Goal: Task Accomplishment & Management: Manage account settings

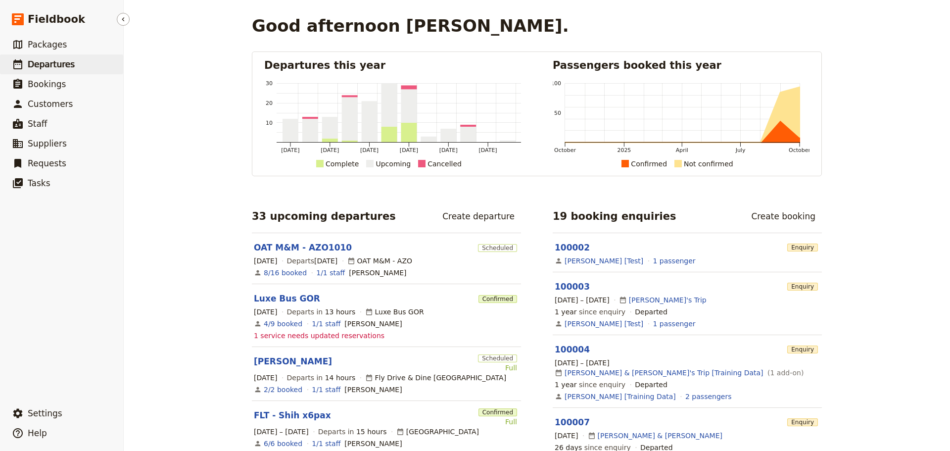
click at [47, 68] on span "Departures" at bounding box center [51, 64] width 47 height 10
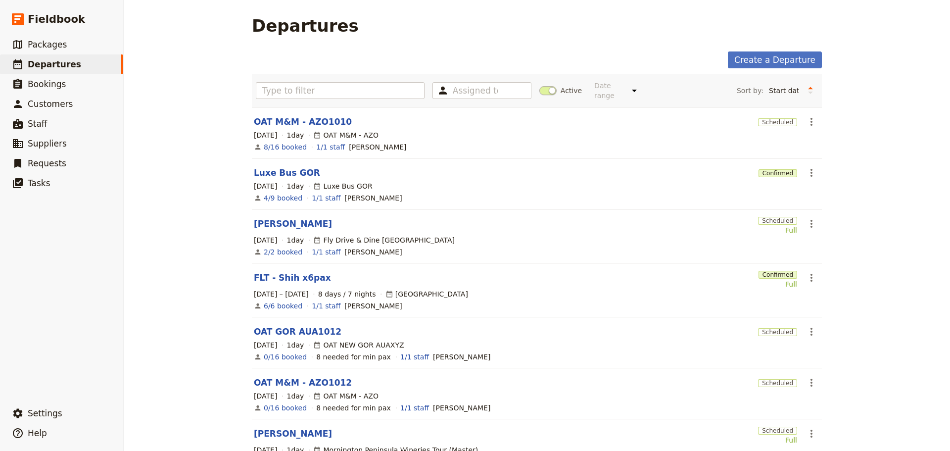
click at [287, 218] on link "[PERSON_NAME]" at bounding box center [293, 224] width 78 height 12
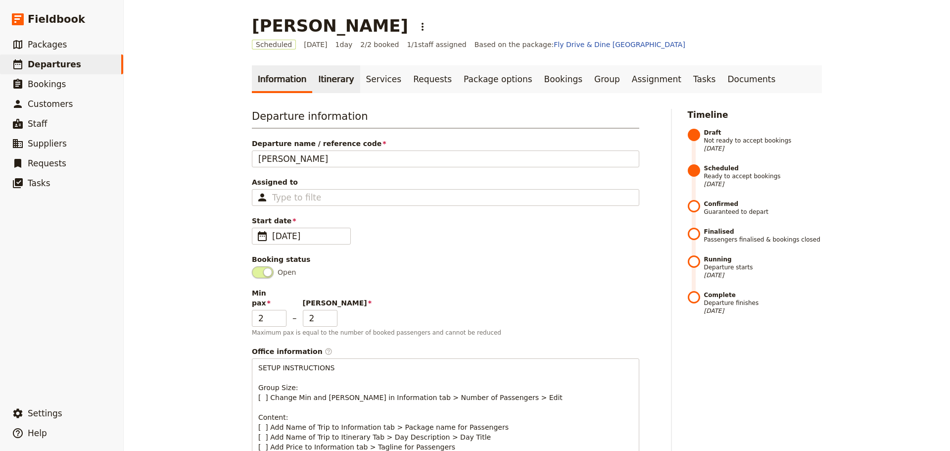
click at [329, 78] on link "Itinerary" at bounding box center [336, 79] width 48 height 28
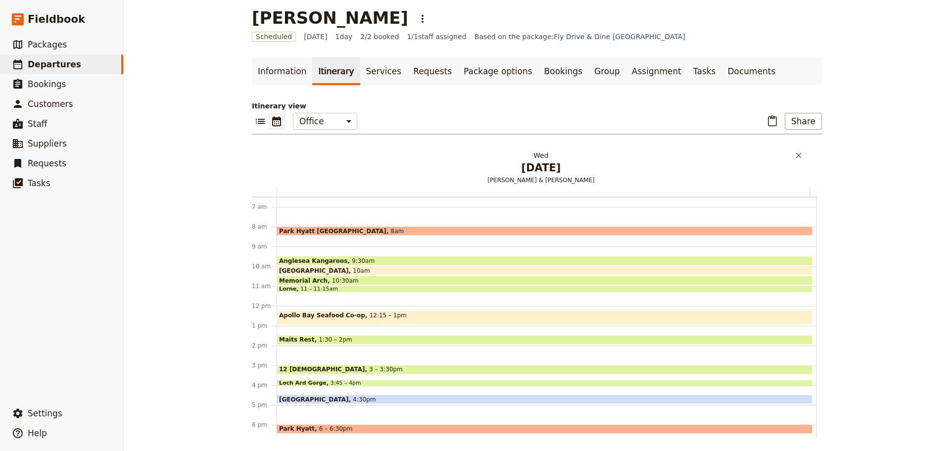
scroll to position [10, 0]
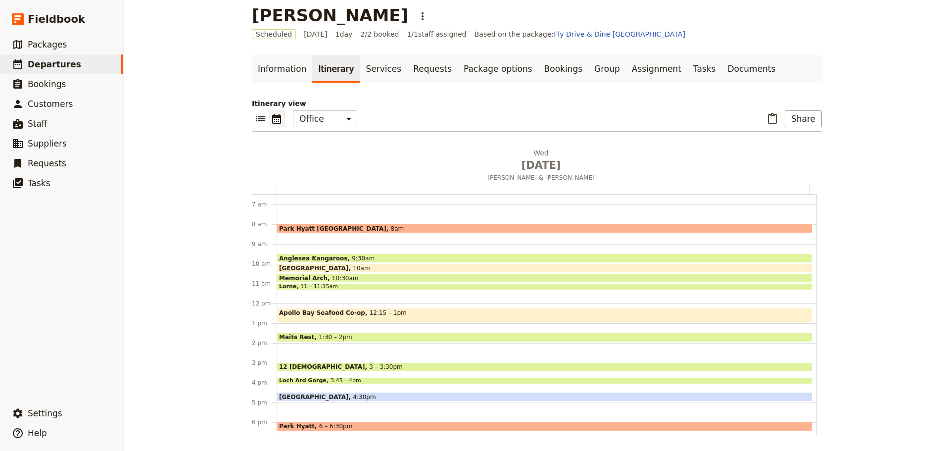
click at [361, 395] on div "[GEOGRAPHIC_DATA] 4:30pm" at bounding box center [545, 396] width 536 height 9
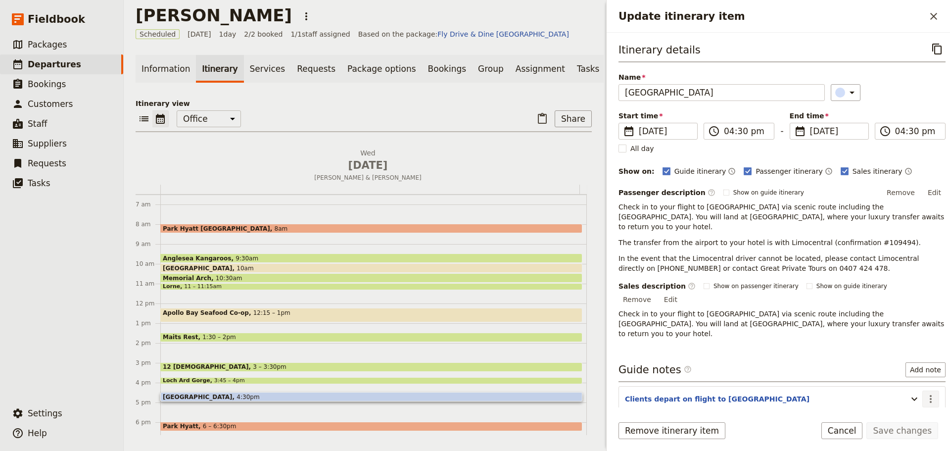
click at [925, 393] on icon "Actions" at bounding box center [931, 399] width 12 height 12
click at [911, 389] on span "Edit note" at bounding box center [895, 390] width 31 height 10
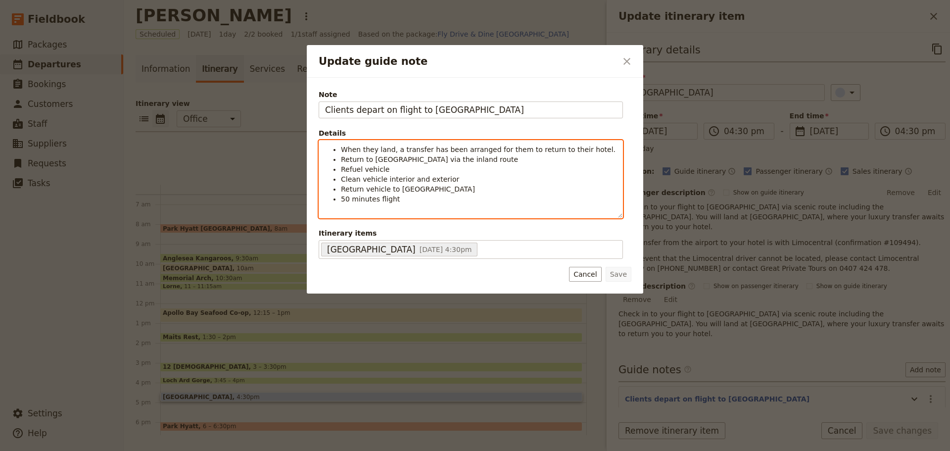
click at [350, 200] on span "50 minutes flight" at bounding box center [370, 199] width 59 height 8
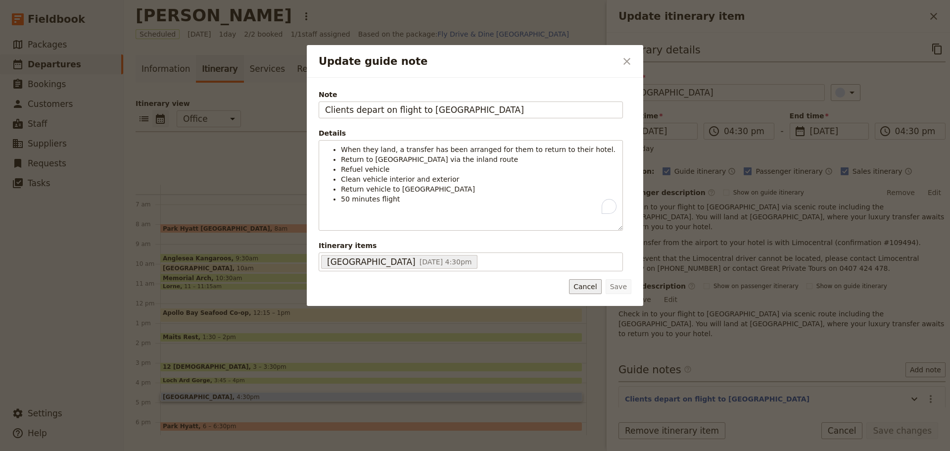
click at [588, 281] on button "Cancel" at bounding box center [585, 286] width 32 height 15
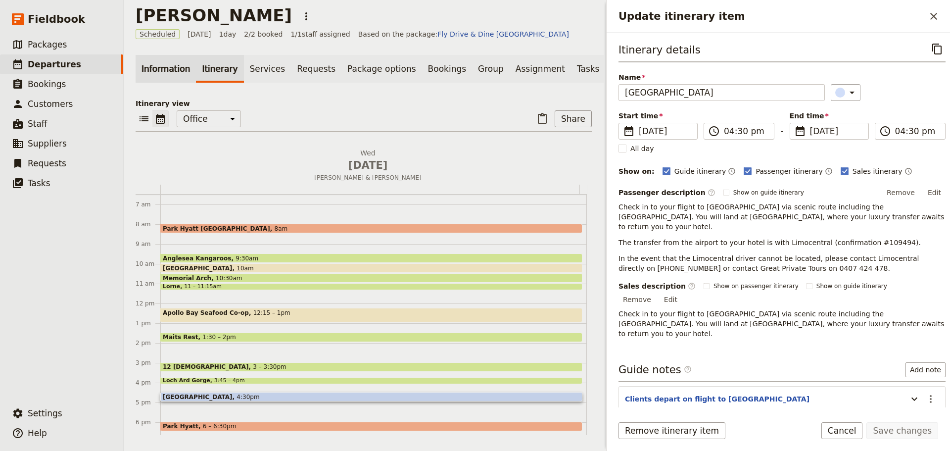
click at [162, 68] on link "Information" at bounding box center [166, 69] width 60 height 28
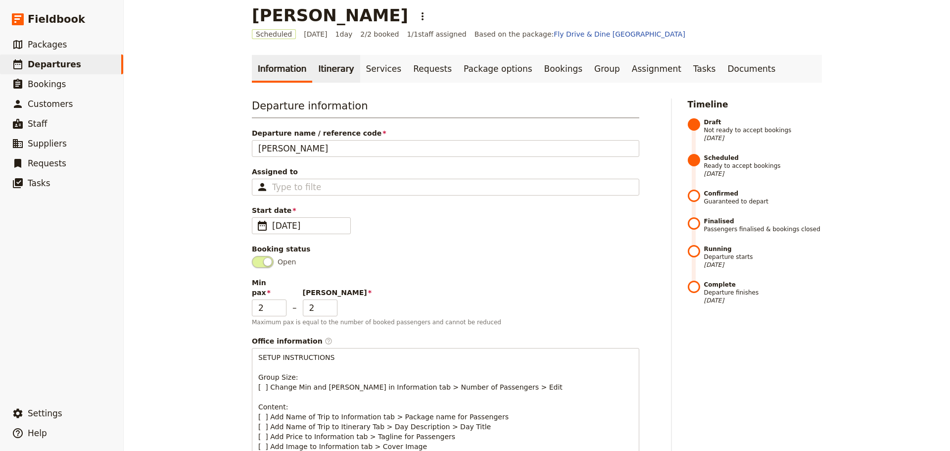
click at [332, 78] on link "Itinerary" at bounding box center [336, 69] width 48 height 28
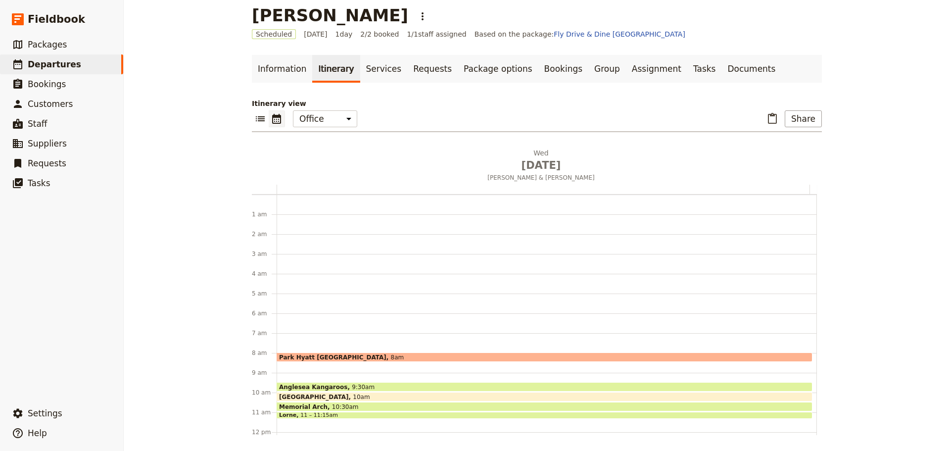
scroll to position [129, 0]
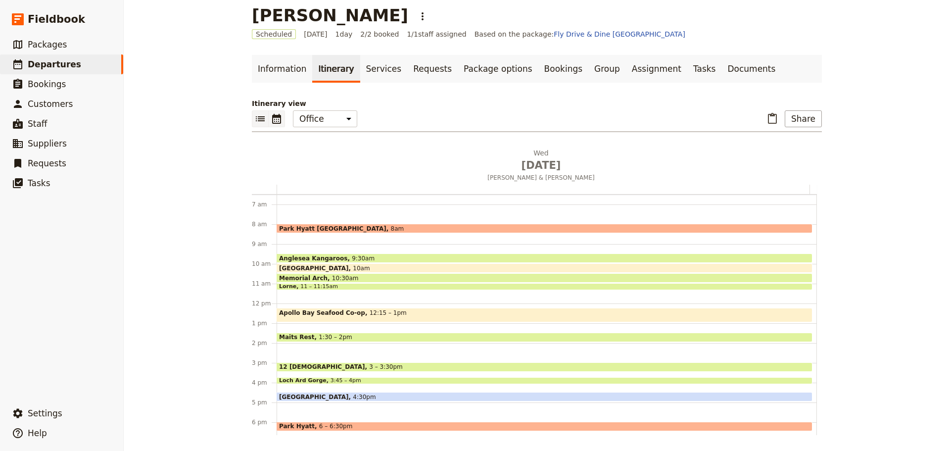
click at [260, 120] on icon "List view" at bounding box center [260, 119] width 12 height 12
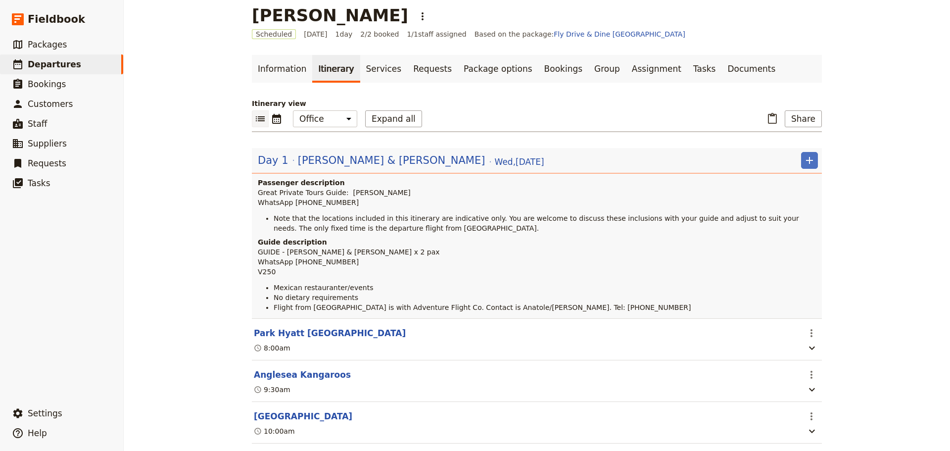
drag, startPoint x: 290, startPoint y: 274, endPoint x: 365, endPoint y: 279, distance: 75.9
click at [365, 277] on p "GUIDE - [PERSON_NAME] & [PERSON_NAME] x 2 pax WhatsApp [PHONE_NUMBER] V250" at bounding box center [538, 262] width 560 height 30
click at [324, 272] on span "GUIDE - [PERSON_NAME] & [PERSON_NAME] x 2 pax WhatsApp [PHONE_NUMBER] V250" at bounding box center [349, 262] width 182 height 28
drag, startPoint x: 346, startPoint y: 201, endPoint x: 290, endPoint y: 205, distance: 56.6
click at [290, 205] on p "Great Private Tours Guide: [PERSON_NAME] WhatsApp [PHONE_NUMBER]" at bounding box center [538, 198] width 560 height 20
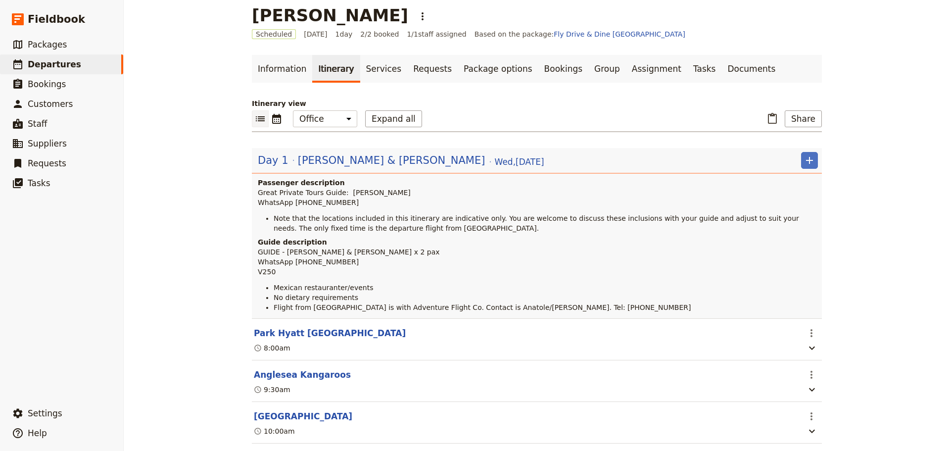
click at [347, 216] on span "Note that the locations included in this itinerary are indicative only. You are…" at bounding box center [538, 223] width 528 height 18
click at [302, 202] on span "Great Private Tours Guide: [PERSON_NAME] WhatsApp [PHONE_NUMBER]" at bounding box center [334, 198] width 153 height 18
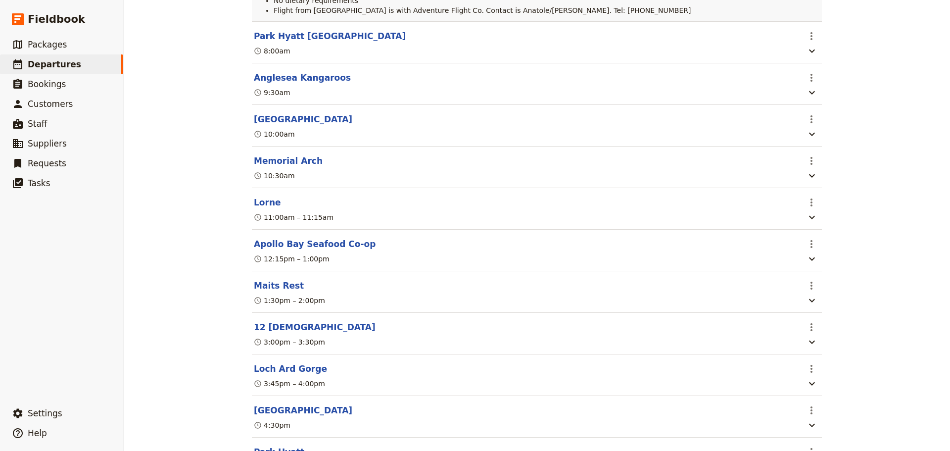
scroll to position [383, 0]
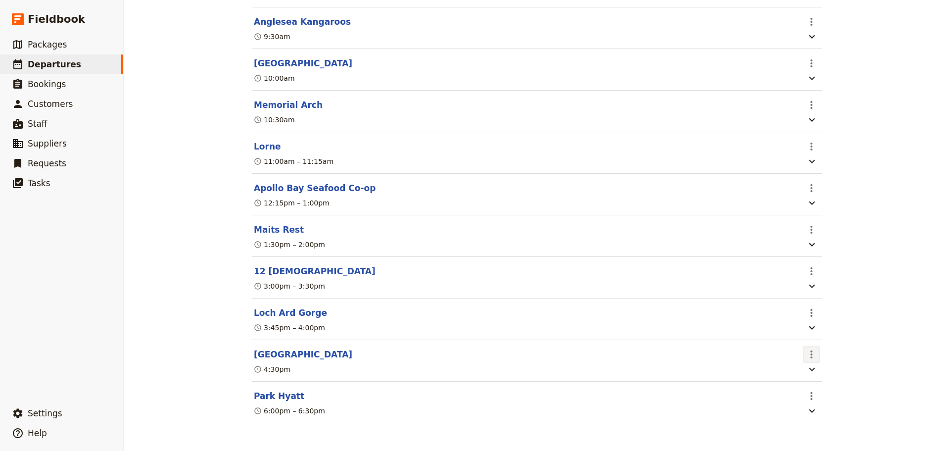
click at [804, 359] on button "​" at bounding box center [811, 354] width 17 height 17
click at [807, 378] on span "Edit this itinerary item" at bounding box center [845, 375] width 78 height 10
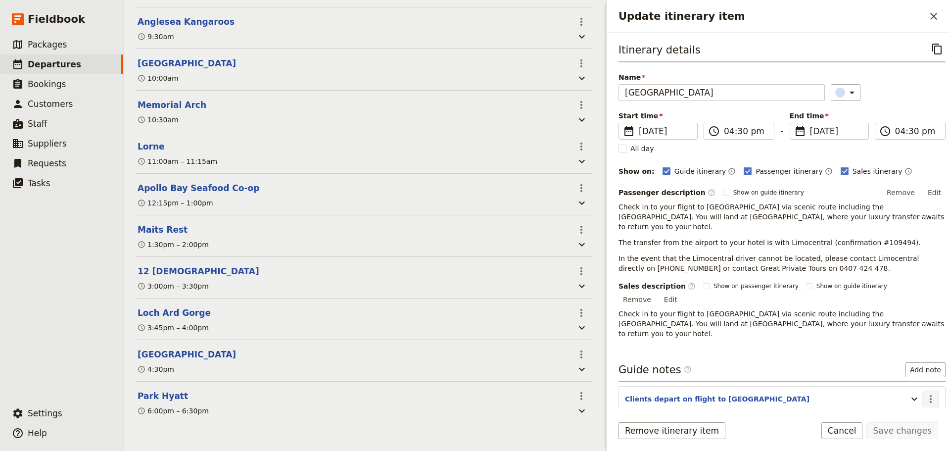
click at [925, 393] on icon "Actions" at bounding box center [931, 399] width 12 height 12
click at [913, 393] on span "Edit note" at bounding box center [903, 390] width 46 height 10
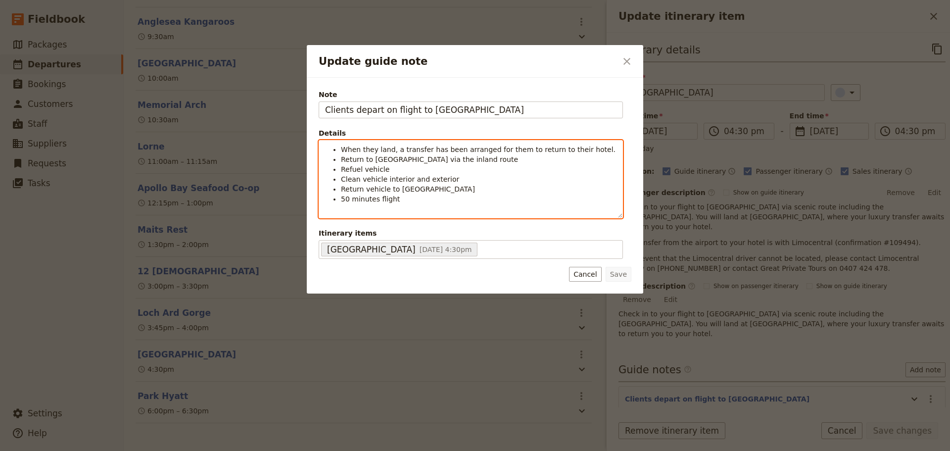
click at [407, 201] on li "50 minutes flight" at bounding box center [479, 204] width 276 height 20
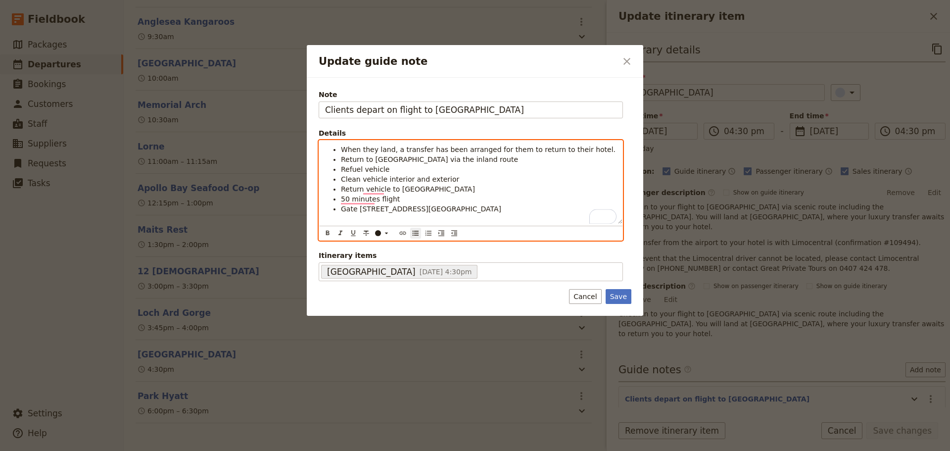
click at [341, 208] on span "Gate [STREET_ADDRESS][GEOGRAPHIC_DATA]" at bounding box center [421, 209] width 160 height 8
click at [497, 214] on li "They arrive at Gate [STREET_ADDRESS][GEOGRAPHIC_DATA]" at bounding box center [479, 214] width 276 height 20
click at [498, 214] on li "They arrive at Gate [STREET_ADDRESS][GEOGRAPHIC_DATA]" at bounding box center [479, 214] width 276 height 20
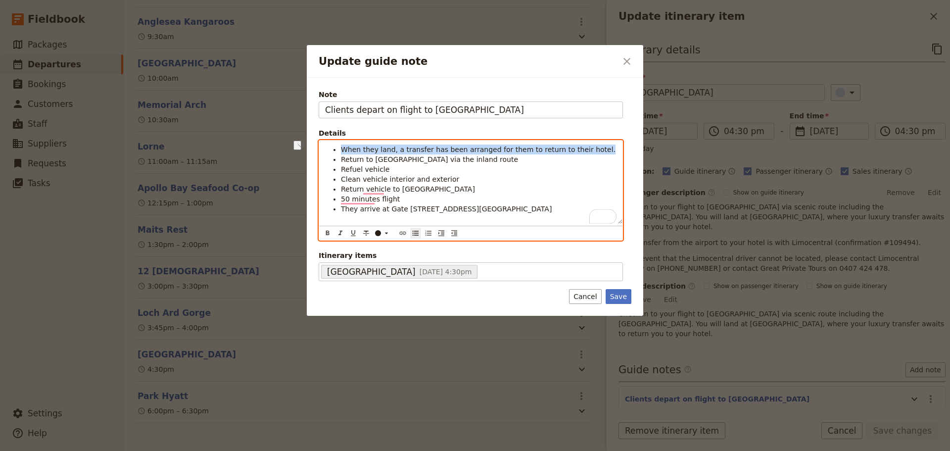
drag, startPoint x: 585, startPoint y: 148, endPoint x: 318, endPoint y: 148, distance: 267.3
click at [318, 148] on div "Note Clients depart on flight to [GEOGRAPHIC_DATA] Details When they land, a tr…" at bounding box center [474, 186] width 313 height 194
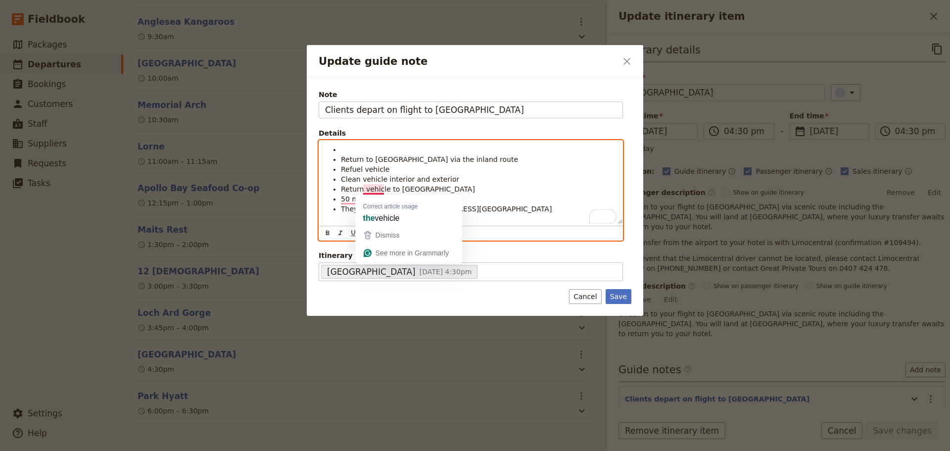
click at [508, 213] on li "They arrive at Gate [STREET_ADDRESS][GEOGRAPHIC_DATA]" at bounding box center [479, 214] width 276 height 20
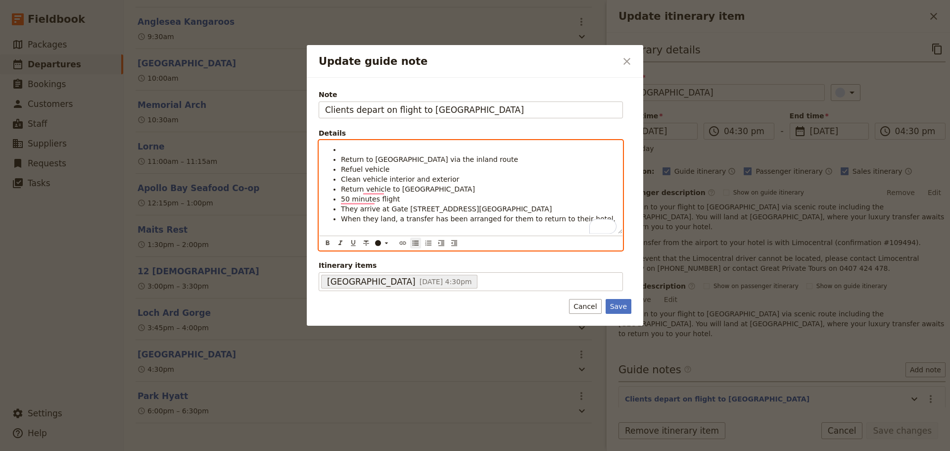
click at [348, 149] on li "To enrich screen reader interactions, please activate Accessibility in Grammarl…" at bounding box center [479, 150] width 276 height 10
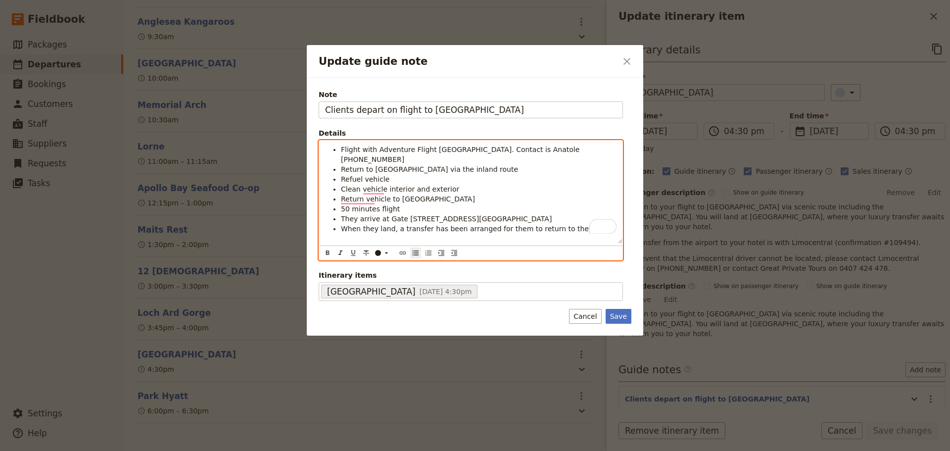
click at [483, 151] on span "Flight with Adventure Flight [GEOGRAPHIC_DATA]. Contact is Anatole [PHONE_NUMBE…" at bounding box center [461, 155] width 241 height 18
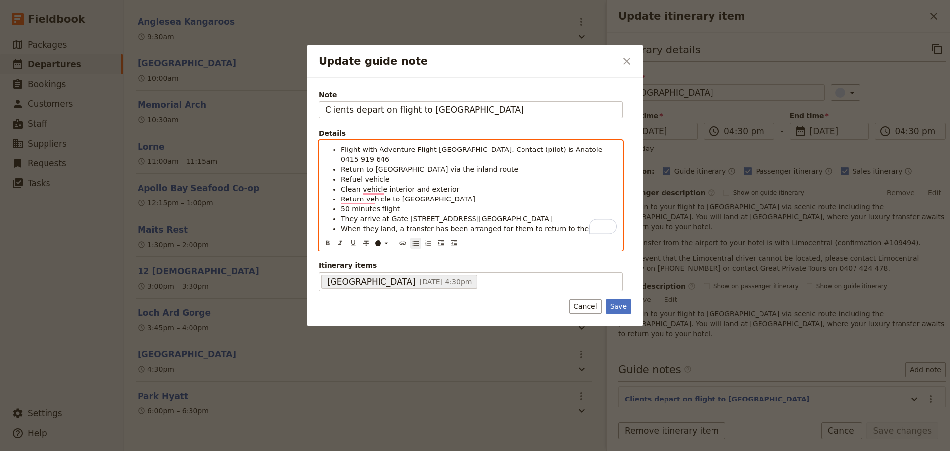
click at [340, 158] on ul "Flight with Adventure Flight [GEOGRAPHIC_DATA]. Contact (pilot) is Anatole 0415…" at bounding box center [471, 194] width 292 height 99
click at [399, 204] on li "50-minute flight" at bounding box center [479, 209] width 276 height 10
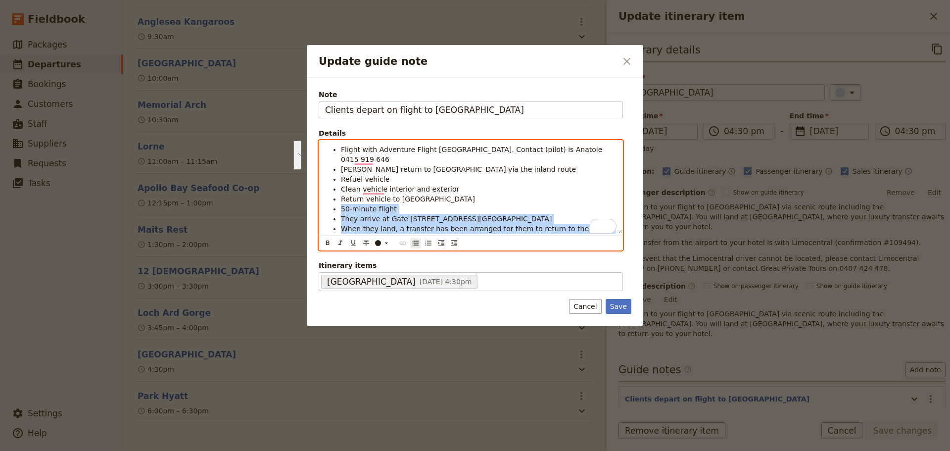
drag, startPoint x: 580, startPoint y: 221, endPoint x: 333, endPoint y: 198, distance: 247.6
click at [333, 198] on ul "Flight with Adventure Flight [GEOGRAPHIC_DATA]. Contact (pilot) is Anatole 0415…" at bounding box center [471, 194] width 292 height 99
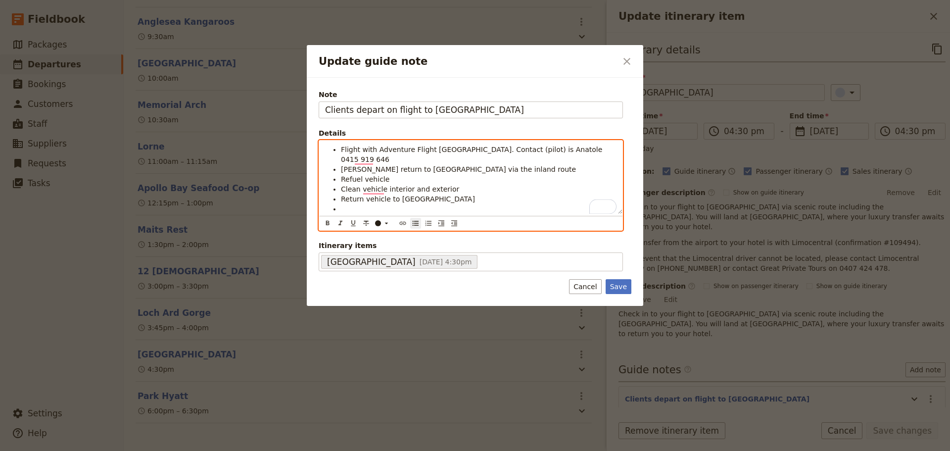
drag, startPoint x: 591, startPoint y: 151, endPoint x: 579, endPoint y: 144, distance: 14.3
click at [591, 151] on li "Flight with Adventure Flight [GEOGRAPHIC_DATA]. Contact (pilot) is Anatole 0415…" at bounding box center [479, 155] width 276 height 20
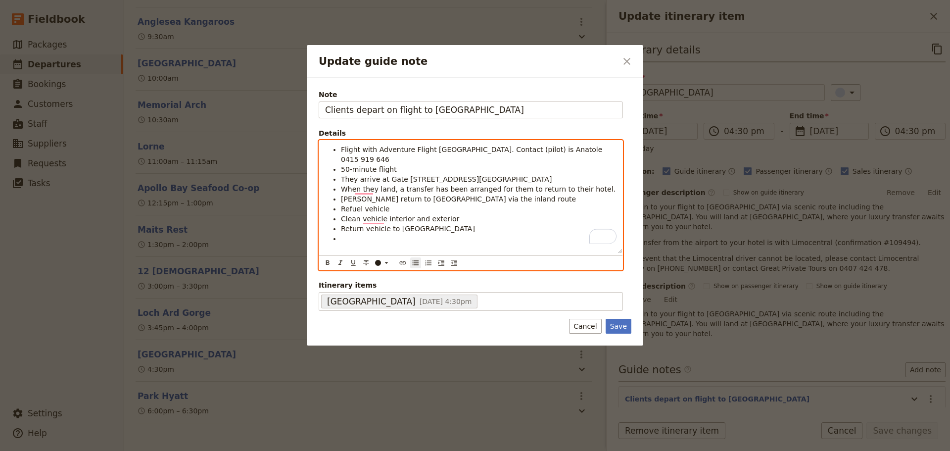
click at [341, 158] on ul "Flight with Adventure Flight [GEOGRAPHIC_DATA]. Contact (pilot) is Anatole 0415…" at bounding box center [471, 199] width 292 height 109
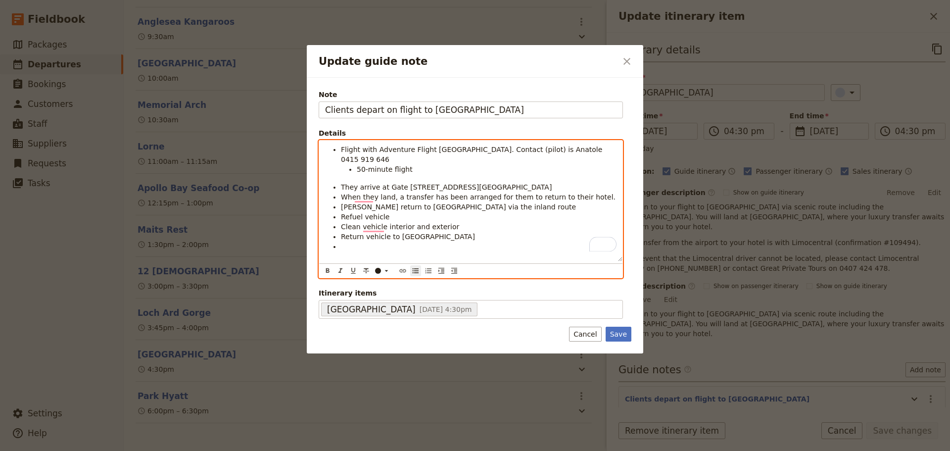
click at [341, 177] on ul "Flight with Adventure Flight [GEOGRAPHIC_DATA]. Contact (pilot) is Anatole 0415…" at bounding box center [471, 203] width 292 height 117
click at [340, 186] on ul "Flight with Adventure Flight [GEOGRAPHIC_DATA]. Contact (pilot) is Anatole 0415…" at bounding box center [471, 203] width 292 height 117
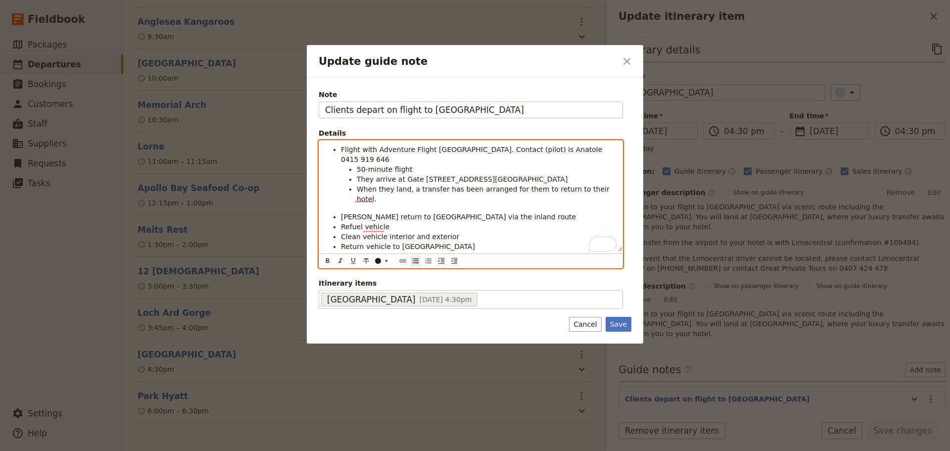
click at [604, 184] on li "When they land, a transfer has been arranged for them to return to their hotel." at bounding box center [487, 194] width 260 height 20
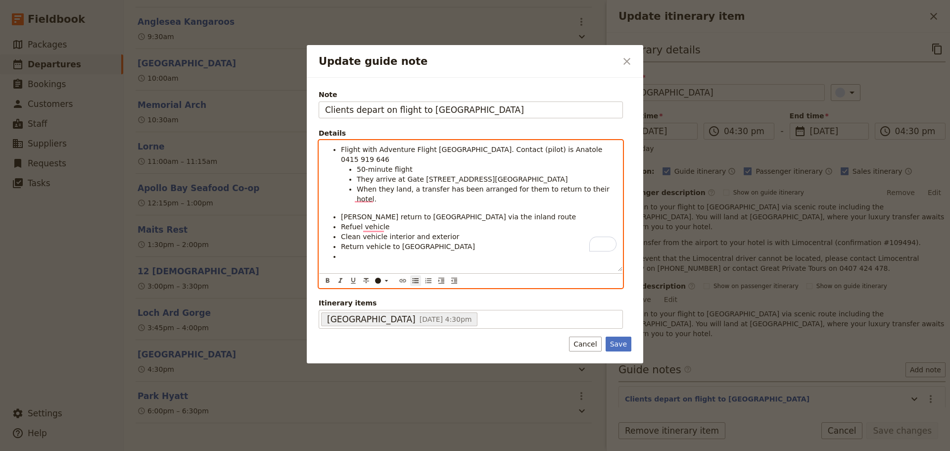
click at [354, 251] on li "To enrich screen reader interactions, please activate Accessibility in Grammarl…" at bounding box center [479, 261] width 276 height 20
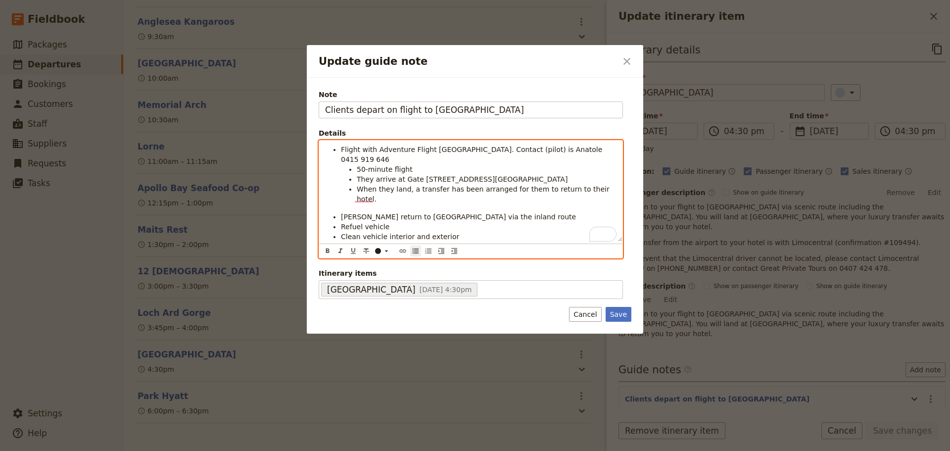
click at [602, 184] on li "When they land, a transfer has been arranged for them to return to their hotel." at bounding box center [487, 194] width 260 height 20
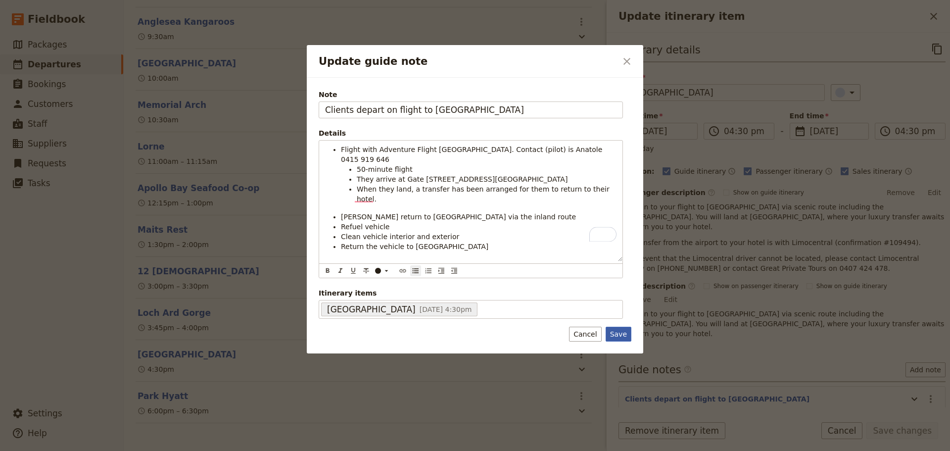
click at [621, 327] on button "Save" at bounding box center [619, 334] width 26 height 15
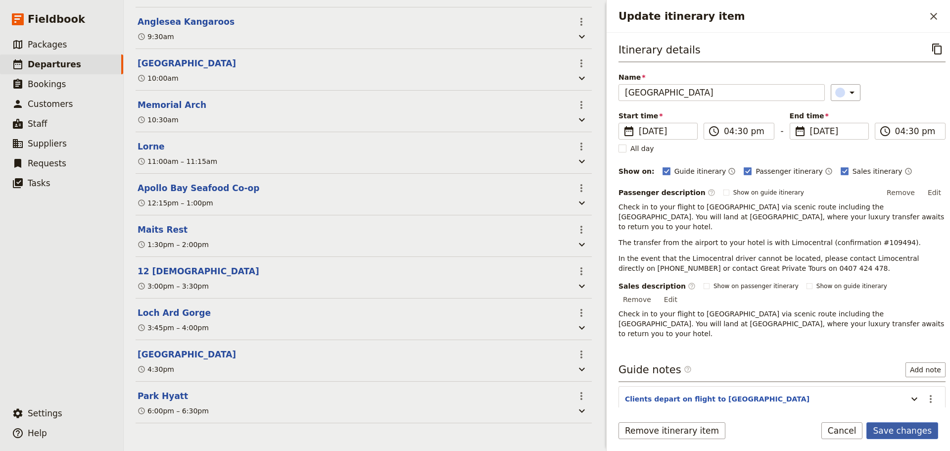
click at [929, 432] on button "Save changes" at bounding box center [903, 430] width 72 height 17
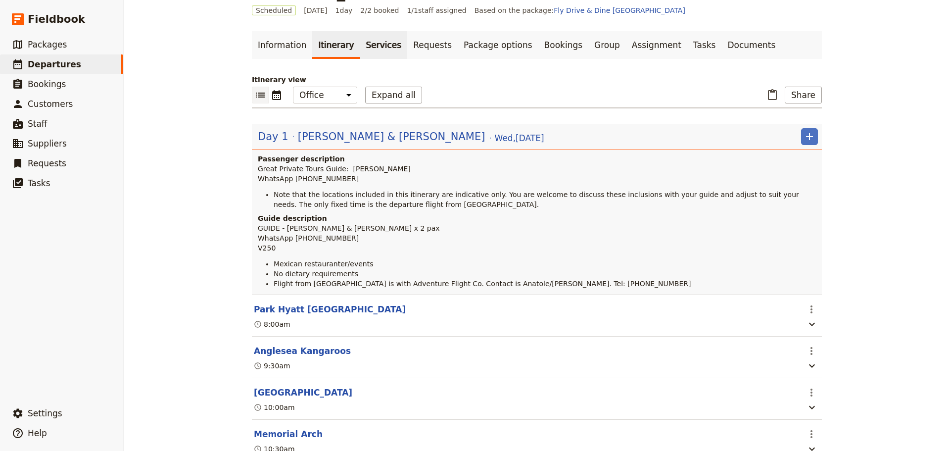
scroll to position [0, 0]
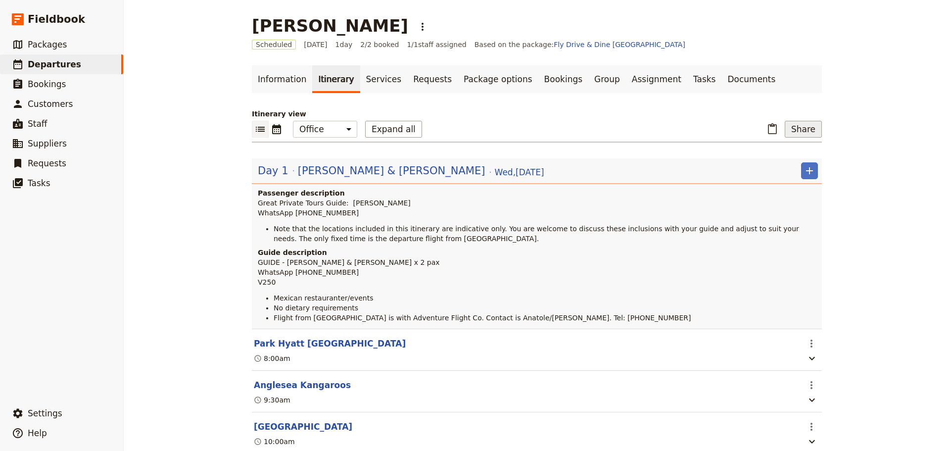
click at [802, 125] on button "Share" at bounding box center [803, 129] width 37 height 17
click at [794, 153] on span "Guide itinerary" at bounding box center [769, 151] width 52 height 10
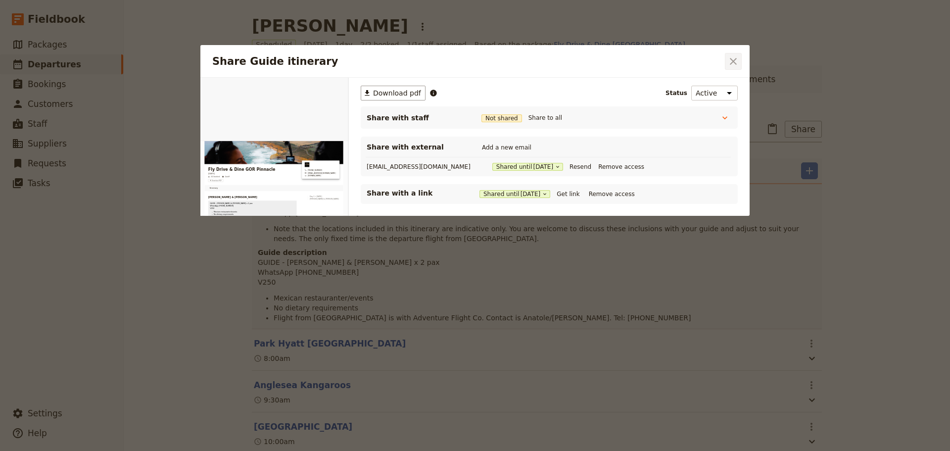
click at [730, 58] on icon "Close dialog" at bounding box center [734, 61] width 12 height 12
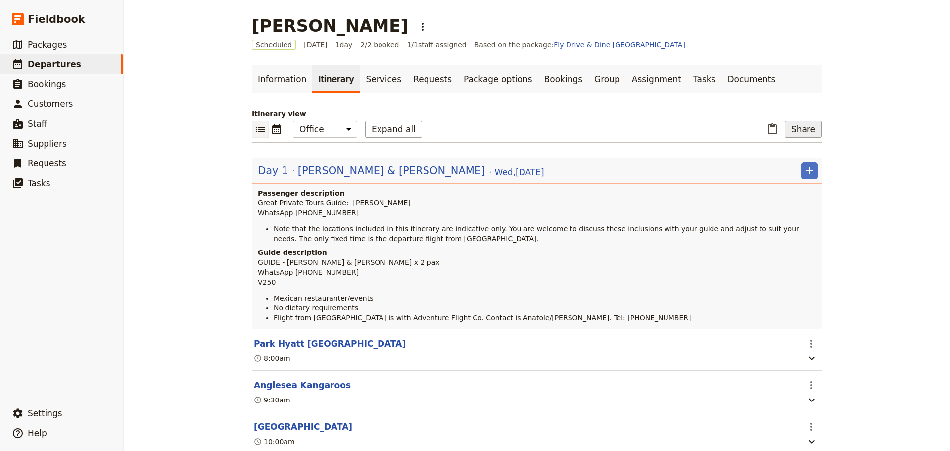
click at [794, 131] on button "Share" at bounding box center [803, 129] width 37 height 17
click at [769, 164] on span "Passenger itinerary" at bounding box center [776, 165] width 67 height 10
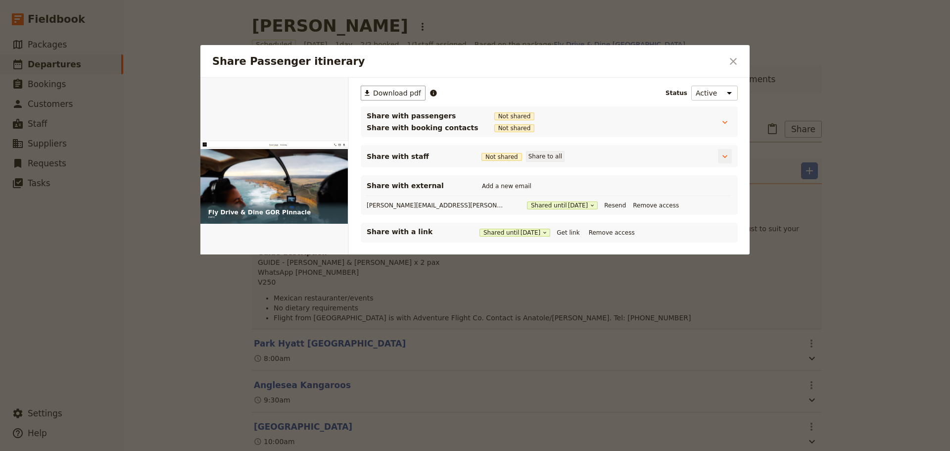
click at [545, 153] on button "Share to all" at bounding box center [545, 156] width 39 height 11
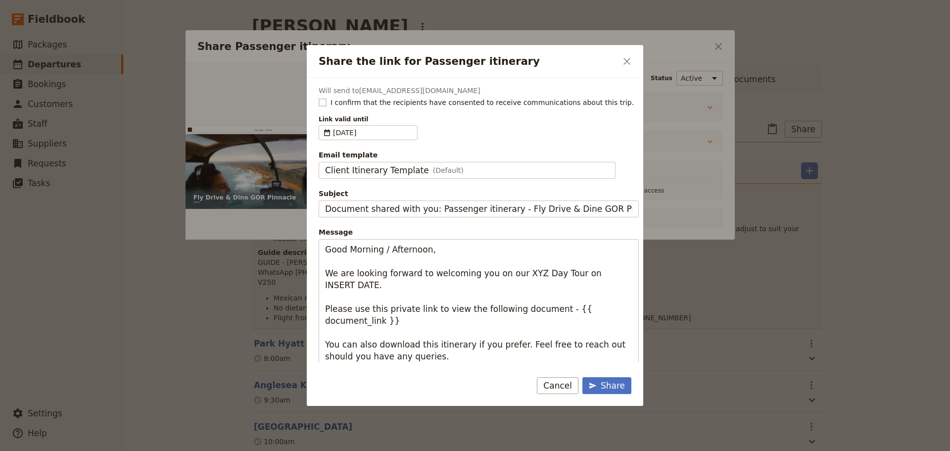
click at [320, 100] on rect "Share the link for Passenger itinerary" at bounding box center [322, 102] width 7 height 7
click at [319, 98] on input "I confirm that the recipients have consented to receive communications about th…" at bounding box center [318, 97] width 0 height 0
checkbox input "true"
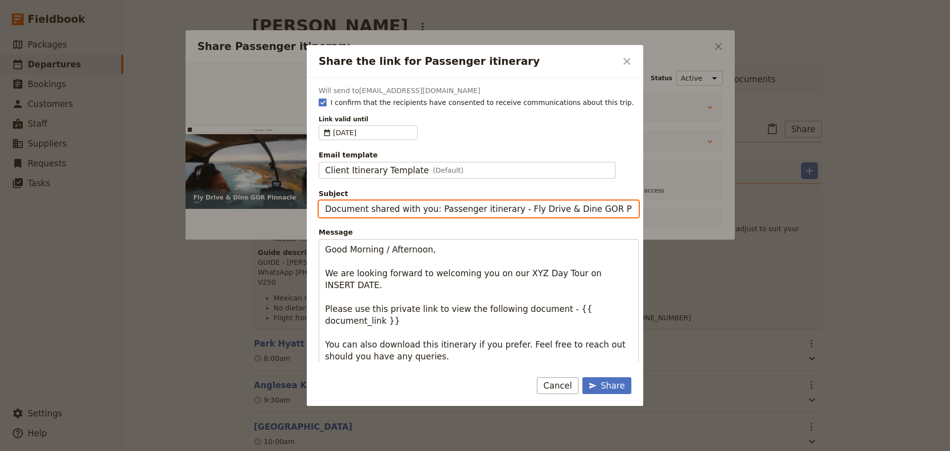
drag, startPoint x: 430, startPoint y: 207, endPoint x: 276, endPoint y: 208, distance: 153.9
click at [276, 450] on div "Share the link for Passenger itinerary ​ Will send to [EMAIL_ADDRESS][DOMAIN_NA…" at bounding box center [475, 451] width 950 height 0
type input "Passenger itinerary - Fly Drive & Dine GOR Pinnacle"
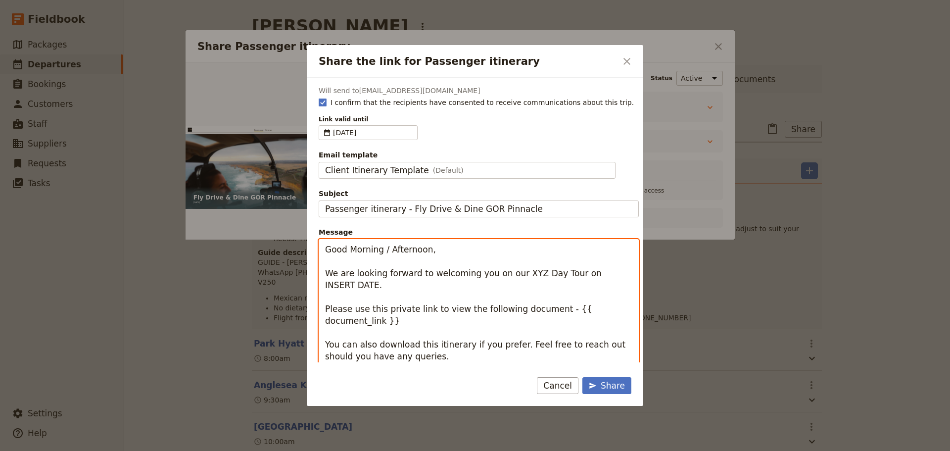
drag, startPoint x: 340, startPoint y: 288, endPoint x: 306, endPoint y: 236, distance: 62.6
click at [305, 450] on div "Share the link for Passenger itinerary ​ Will send to [EMAIL_ADDRESS][DOMAIN_NA…" at bounding box center [475, 451] width 950 height 0
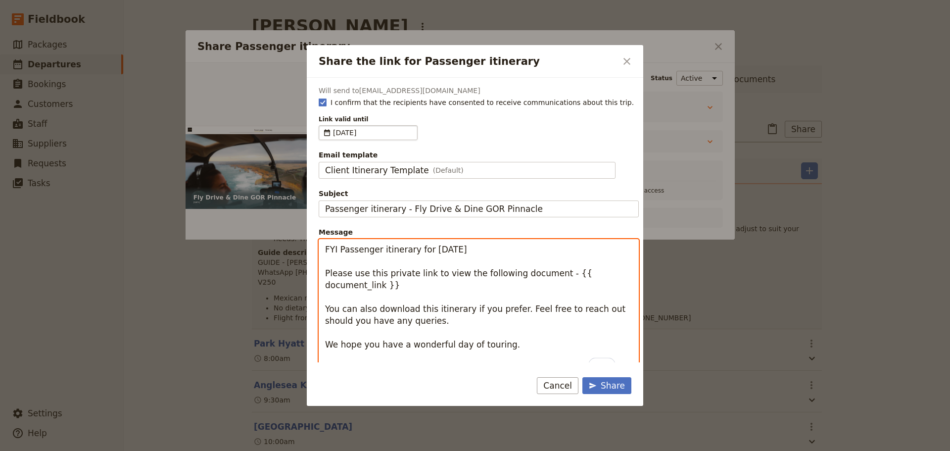
type textarea "FYI Passenger itinerary for [DATE] Please use this private link to view the fol…"
click at [327, 129] on fieldset "​ [DATE] [DATE]" at bounding box center [368, 132] width 99 height 15
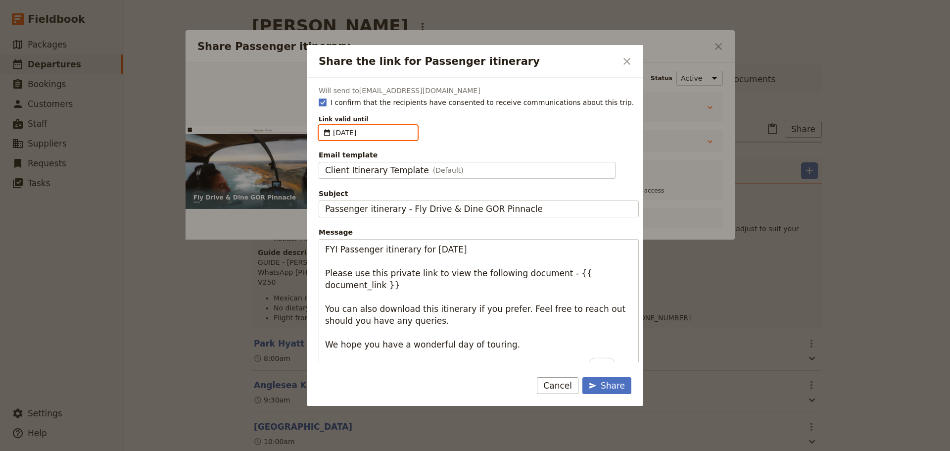
click at [323, 126] on input "[DATE]" at bounding box center [323, 125] width 0 height 0
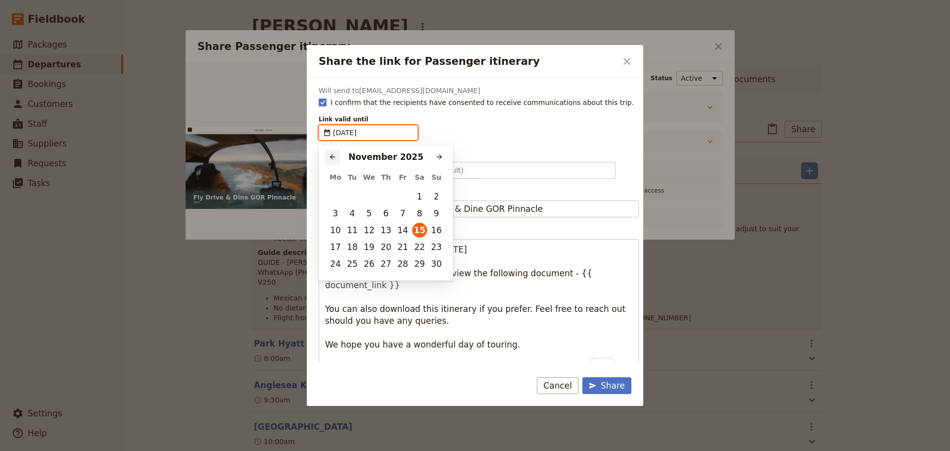
click at [332, 156] on icon "Previous month" at bounding box center [333, 157] width 8 height 8
click at [404, 230] on button "17" at bounding box center [402, 230] width 15 height 15
type input "[DATE]"
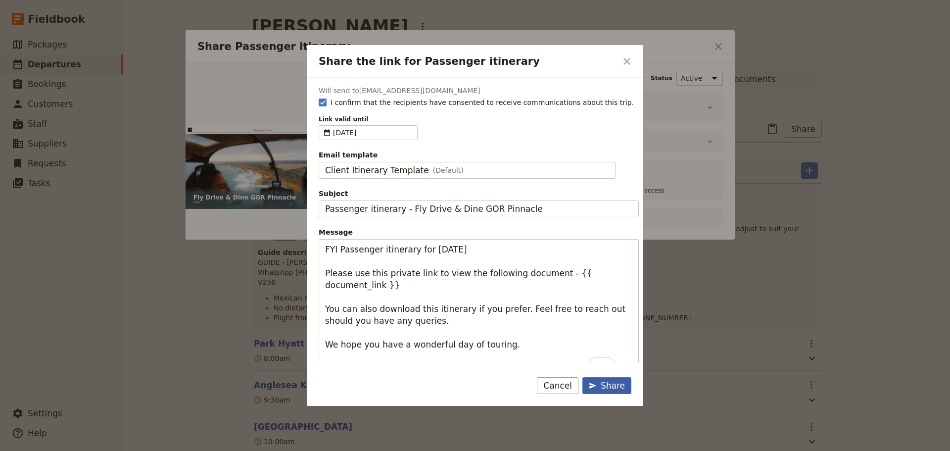
click at [611, 391] on div "Share" at bounding box center [607, 386] width 36 height 12
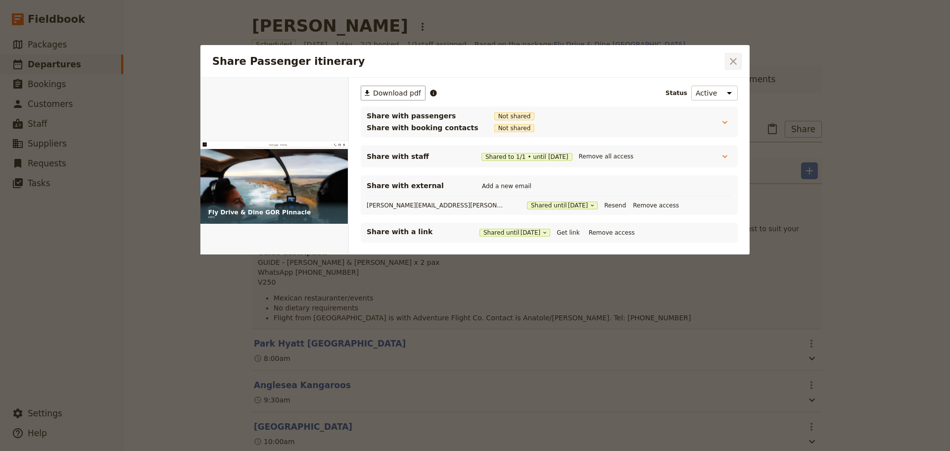
click at [733, 60] on icon "Close dialog" at bounding box center [733, 61] width 7 height 7
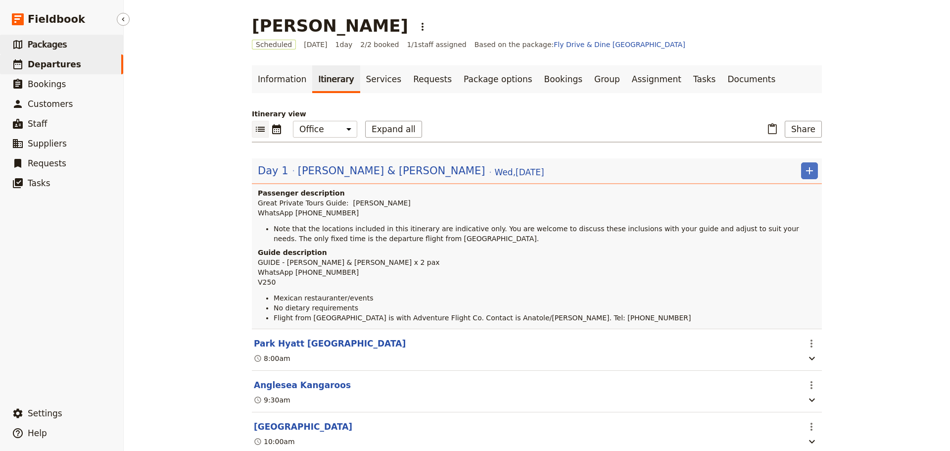
click at [43, 64] on span "Departures" at bounding box center [54, 64] width 53 height 10
